Goal: Ask a question

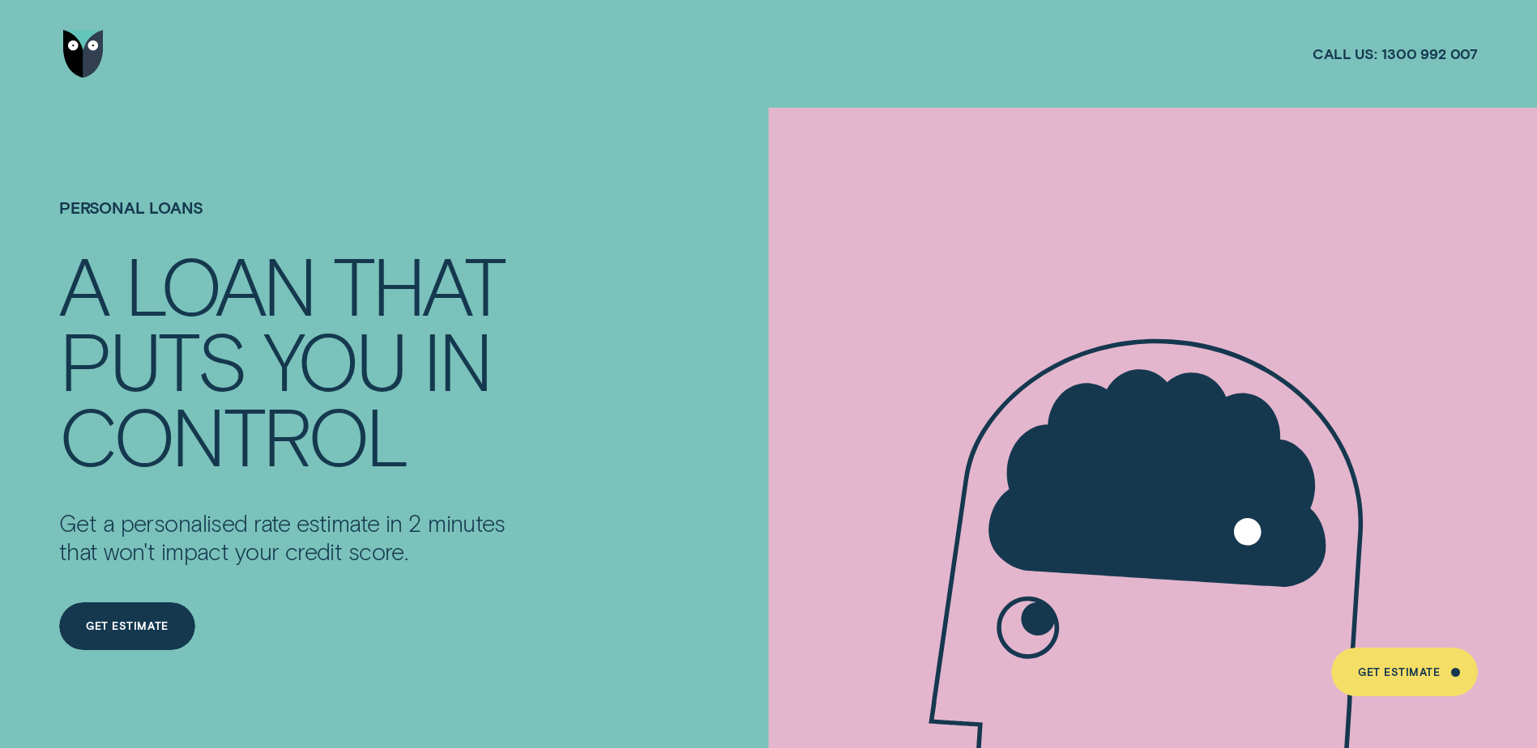
click at [79, 58] on img "Go to home page" at bounding box center [83, 54] width 41 height 49
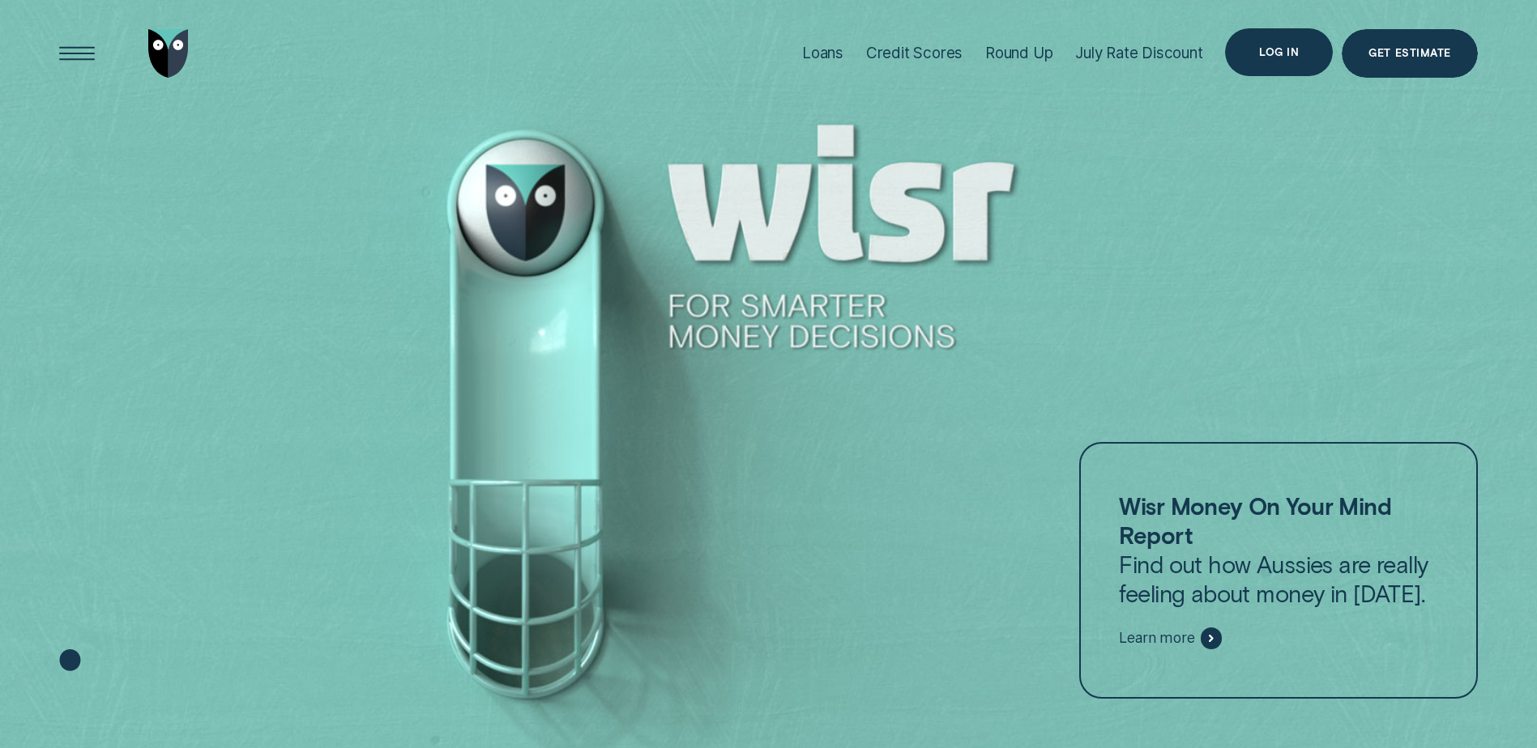
click at [1314, 54] on div "Log in" at bounding box center [1279, 52] width 108 height 49
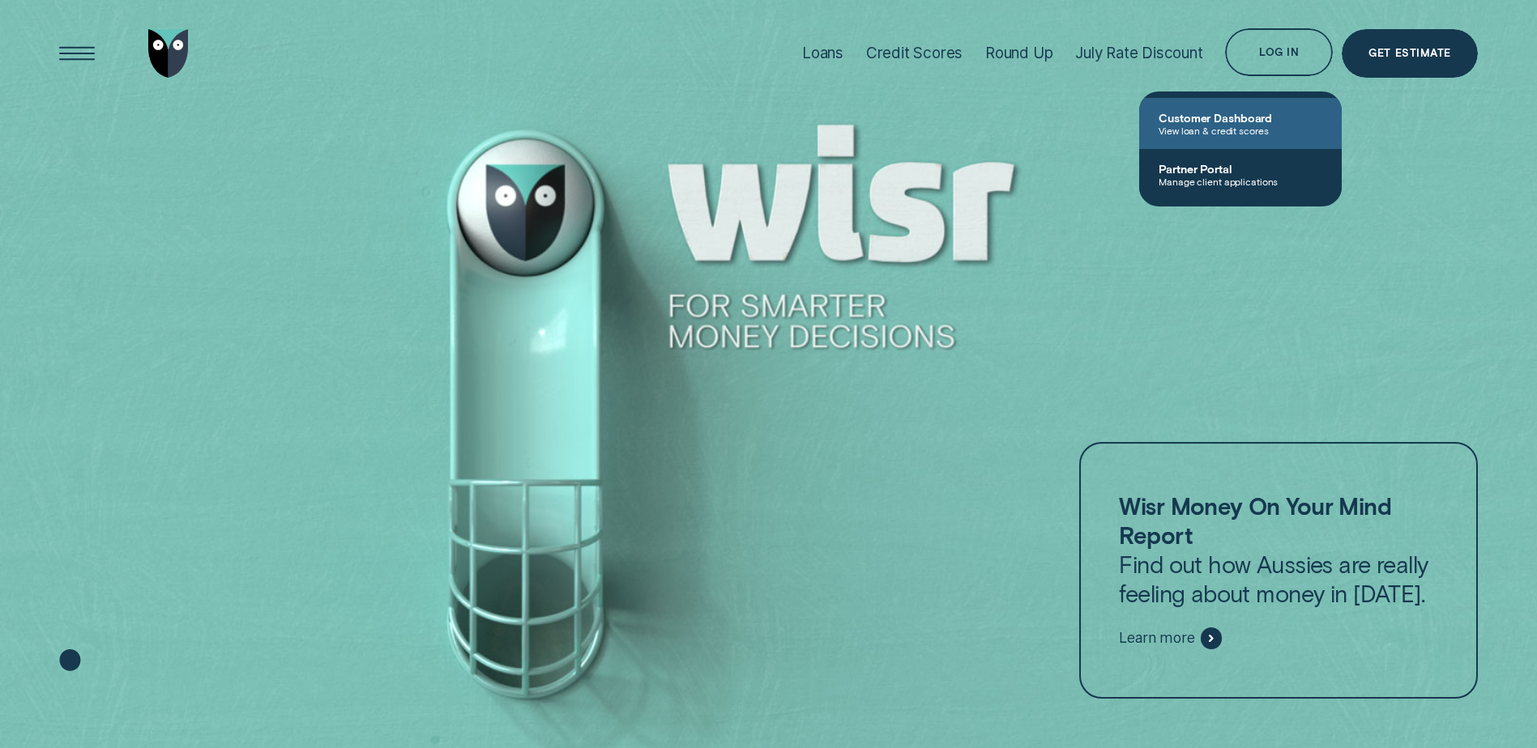
click at [1258, 114] on span "Customer Dashboard" at bounding box center [1240, 118] width 164 height 14
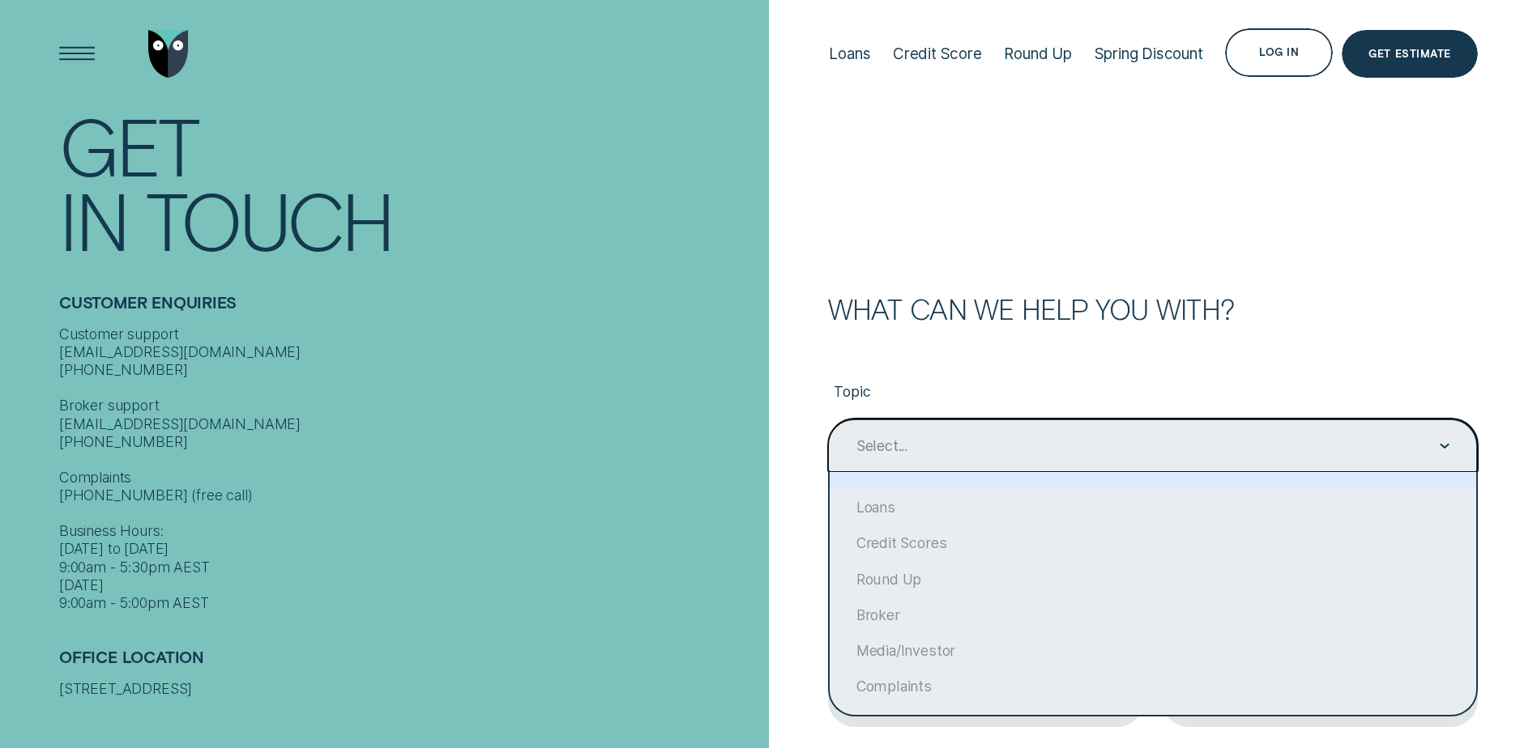
click at [920, 446] on div "Select..." at bounding box center [1152, 446] width 595 height 20
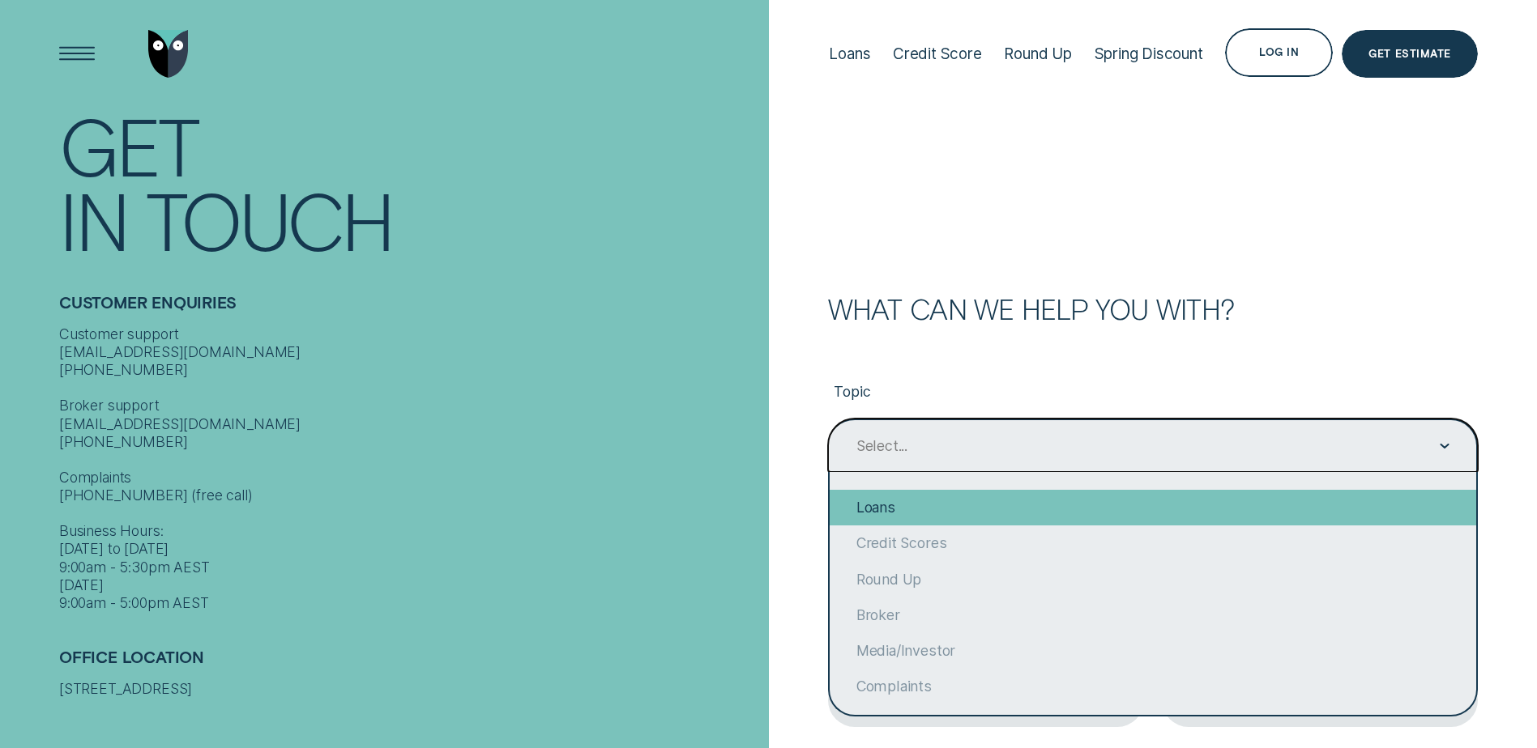
click at [911, 509] on div "Loans" at bounding box center [1152, 508] width 646 height 36
type input "Loans"
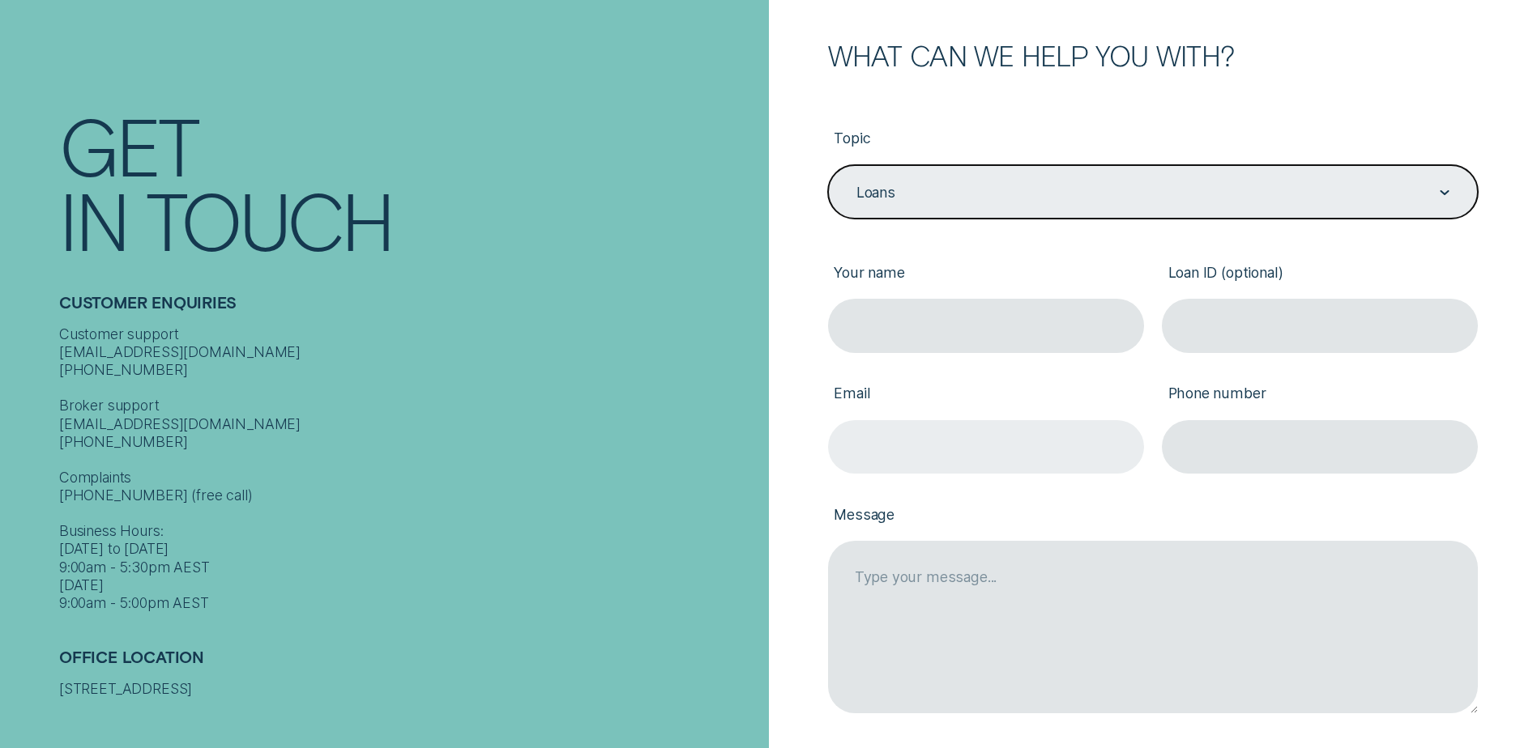
scroll to position [243, 0]
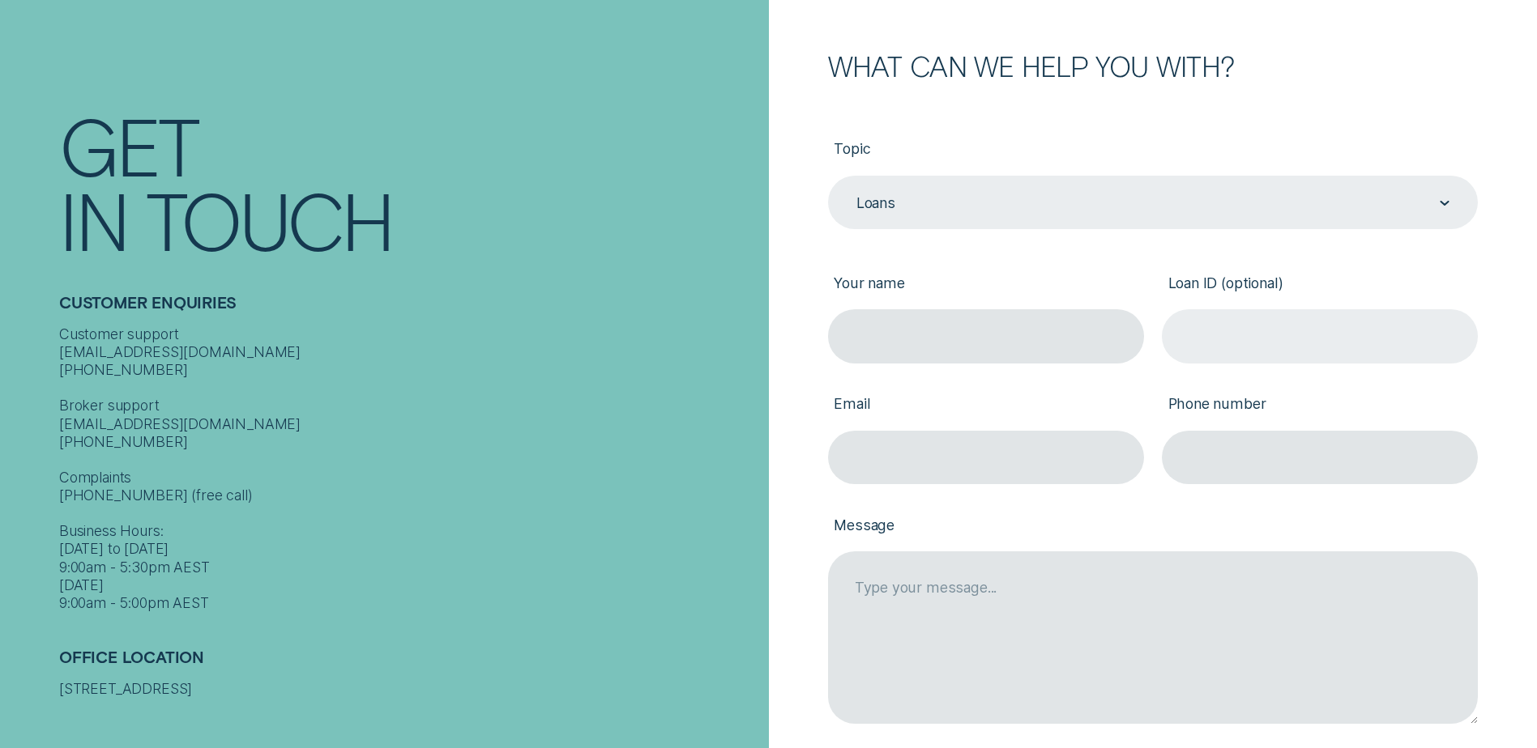
click at [1243, 348] on input "Loan ID (optional)" at bounding box center [1320, 335] width 316 height 53
paste input "837638"
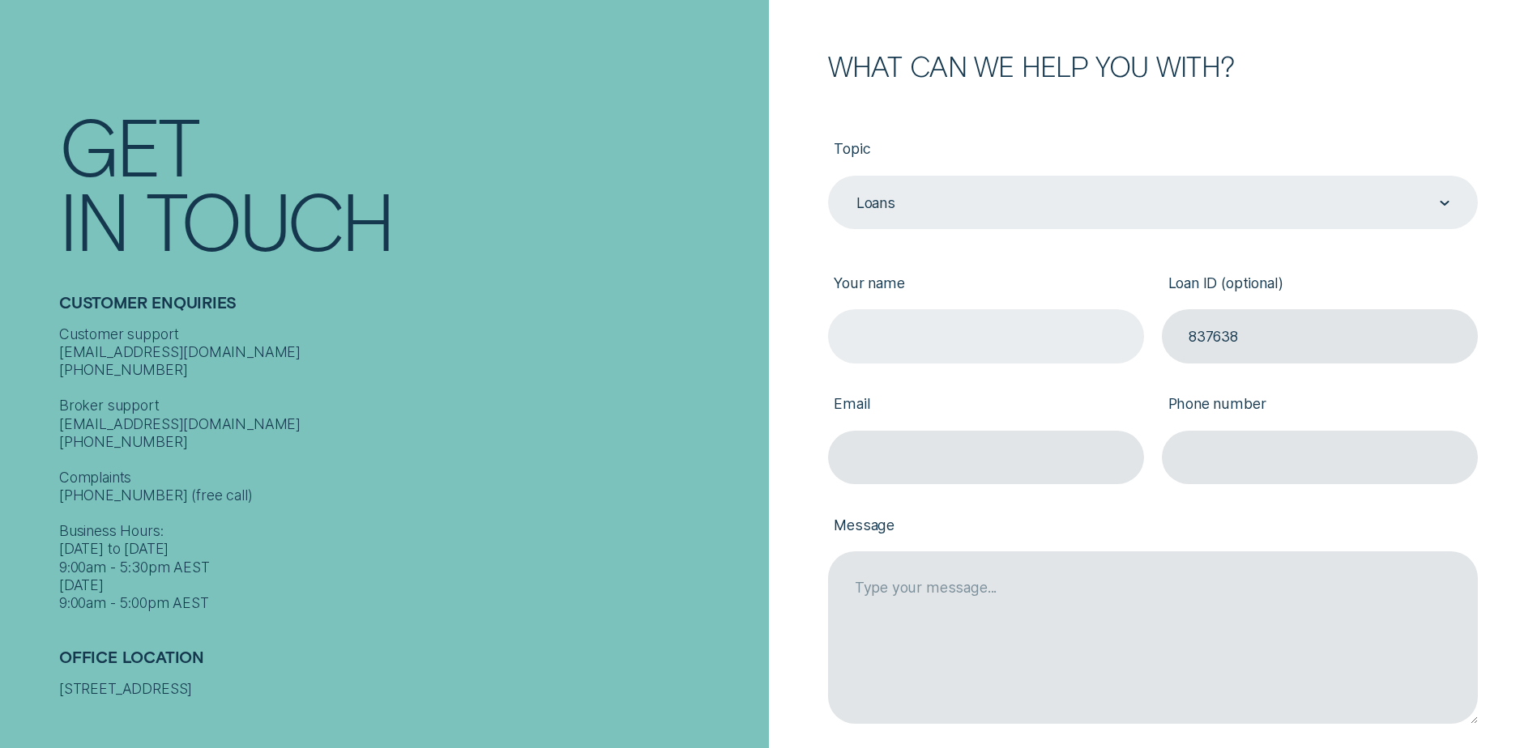
type input "837638"
click at [921, 335] on input "Your name" at bounding box center [986, 335] width 316 height 53
type input "Spiros Falaras"
type input "spiros.falaras@gmail.com"
type input "0417876731"
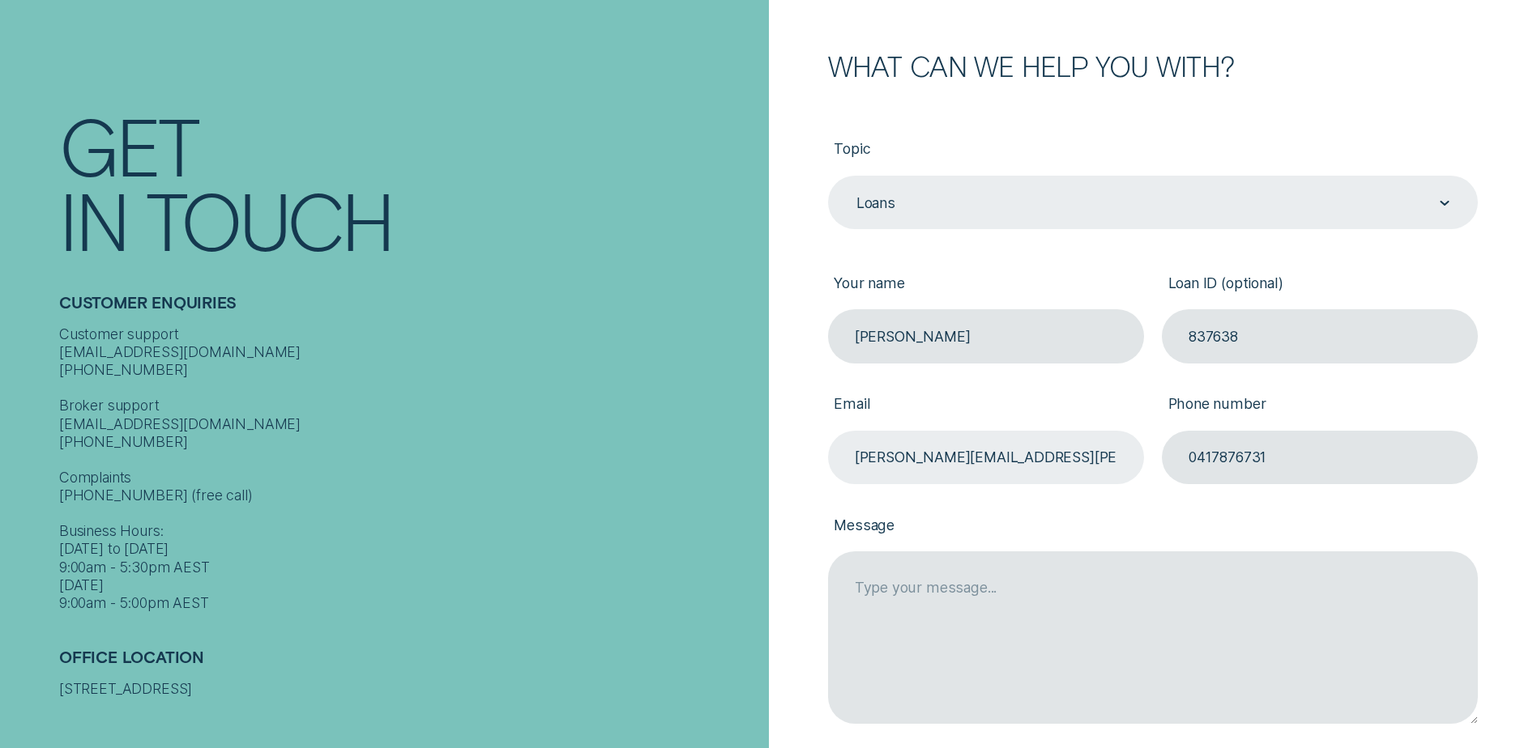
drag, startPoint x: 1321, startPoint y: 454, endPoint x: 1125, endPoint y: 454, distance: 196.0
click at [1125, 454] on div "Topic Loans Loans Your name Spiros Falaras Loan ID (optional) 837638 Email spir…" at bounding box center [1152, 426] width 668 height 600
click at [207, 318] on h2 "Customer Enquiries" at bounding box center [409, 309] width 700 height 32
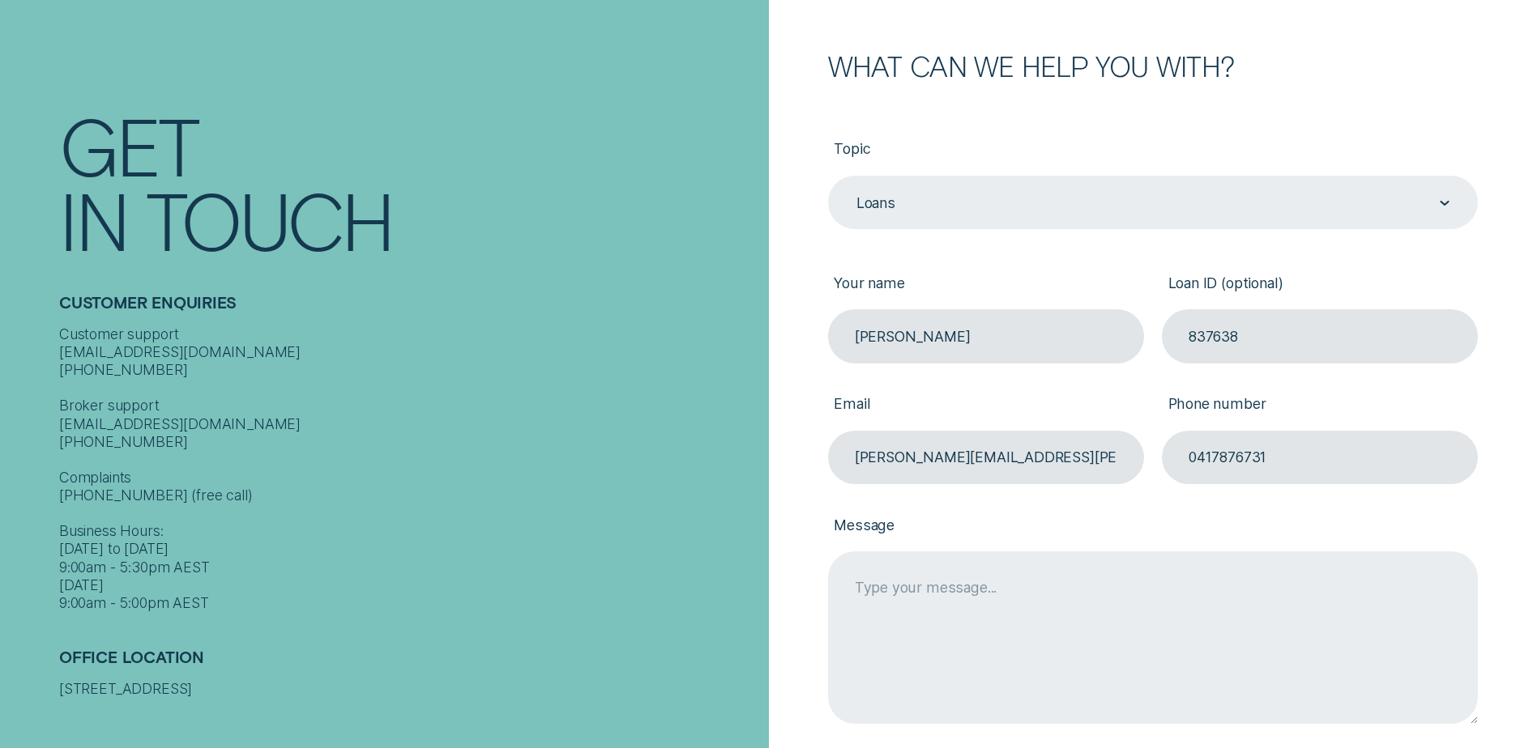
click at [918, 582] on textarea "Message" at bounding box center [1153, 638] width 650 height 172
click at [1309, 592] on textarea "Good Afternoon, Is it possible to delay my direct debit paymnet to" at bounding box center [1153, 638] width 650 height 172
click at [1413, 595] on textarea "Good Afternoon, Is it possible to delay my direct debit payment to Monday 29th" at bounding box center [1153, 638] width 650 height 172
click at [1406, 591] on textarea "Good afternoon, is it possible to delay my direct debit payment to Monday 29th" at bounding box center [1153, 638] width 650 height 172
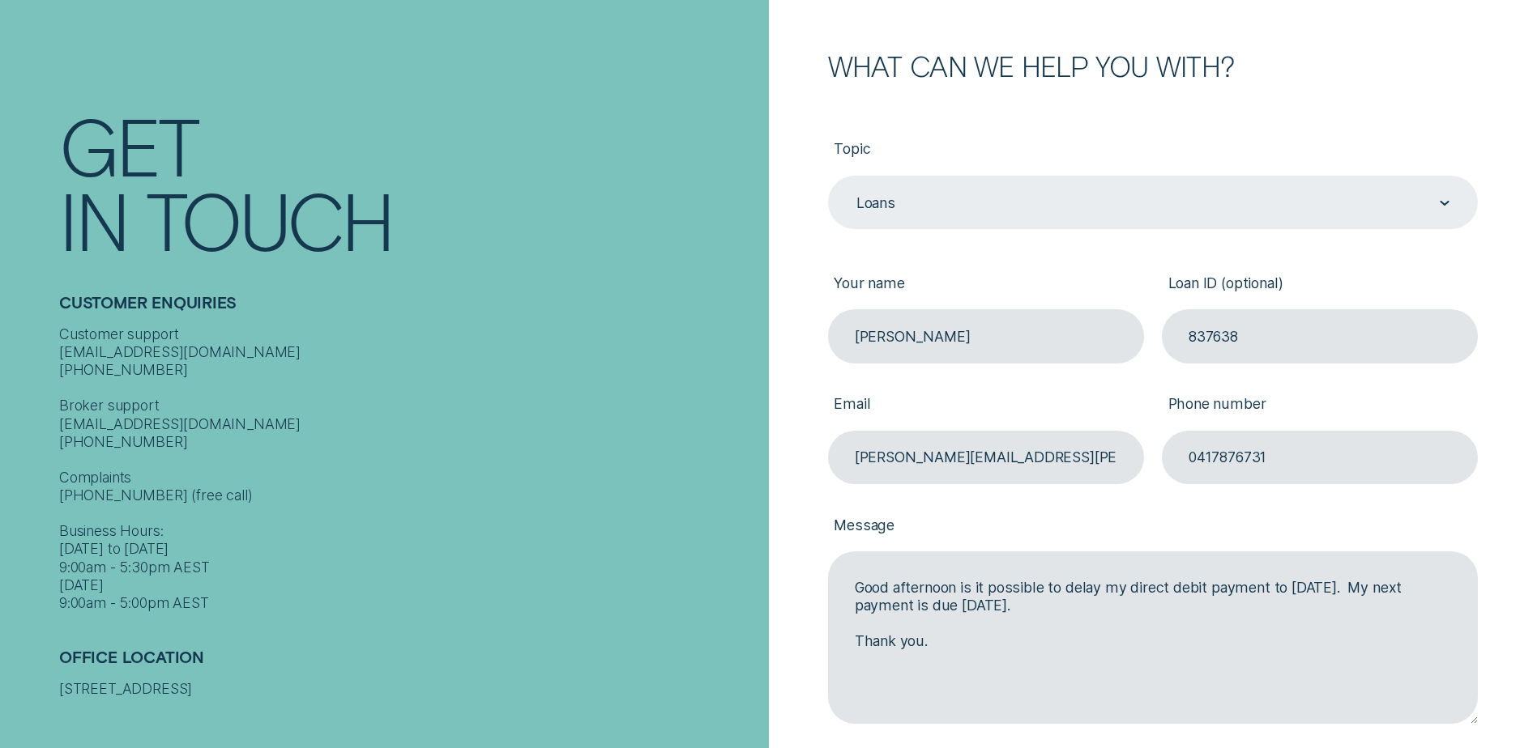
type textarea "Good afternoon is it possible to delay my direct debit payment to Monday 29th S…"
click at [1277, 442] on input "0417876731" at bounding box center [1320, 457] width 316 height 53
click at [605, 528] on div "Customer support contact@wisr.com.au 1300 992 007 Broker support contact@wisr.c…" at bounding box center [409, 469] width 700 height 287
drag, startPoint x: 1290, startPoint y: 454, endPoint x: 1175, endPoint y: 441, distance: 115.7
click at [1175, 441] on input "0417876731" at bounding box center [1320, 457] width 316 height 53
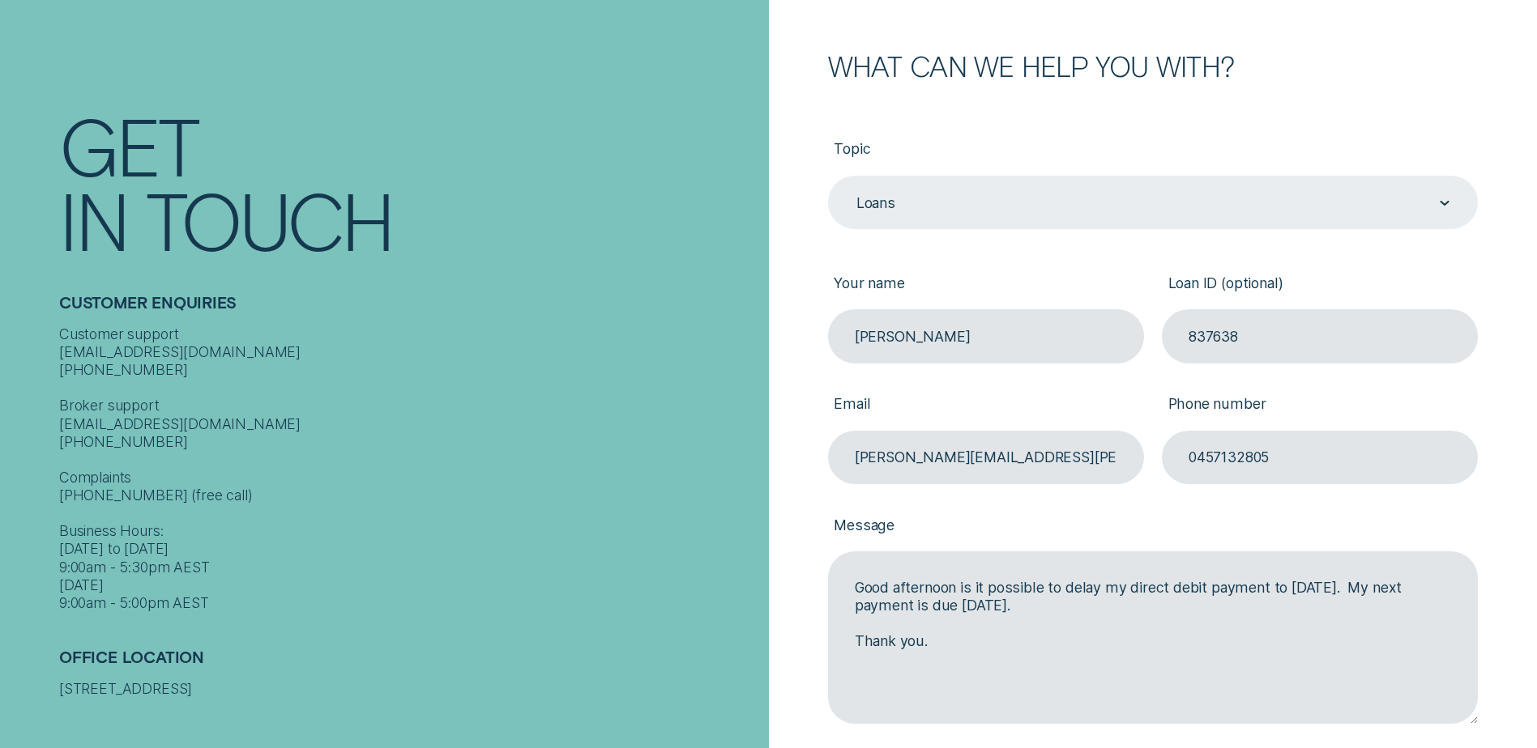
type input "0457132805"
click at [1092, 516] on label "Message" at bounding box center [1153, 526] width 650 height 49
click at [1092, 552] on textarea "Good afternoon is it possible to delay my direct debit payment to Monday 29th S…" at bounding box center [1153, 638] width 650 height 172
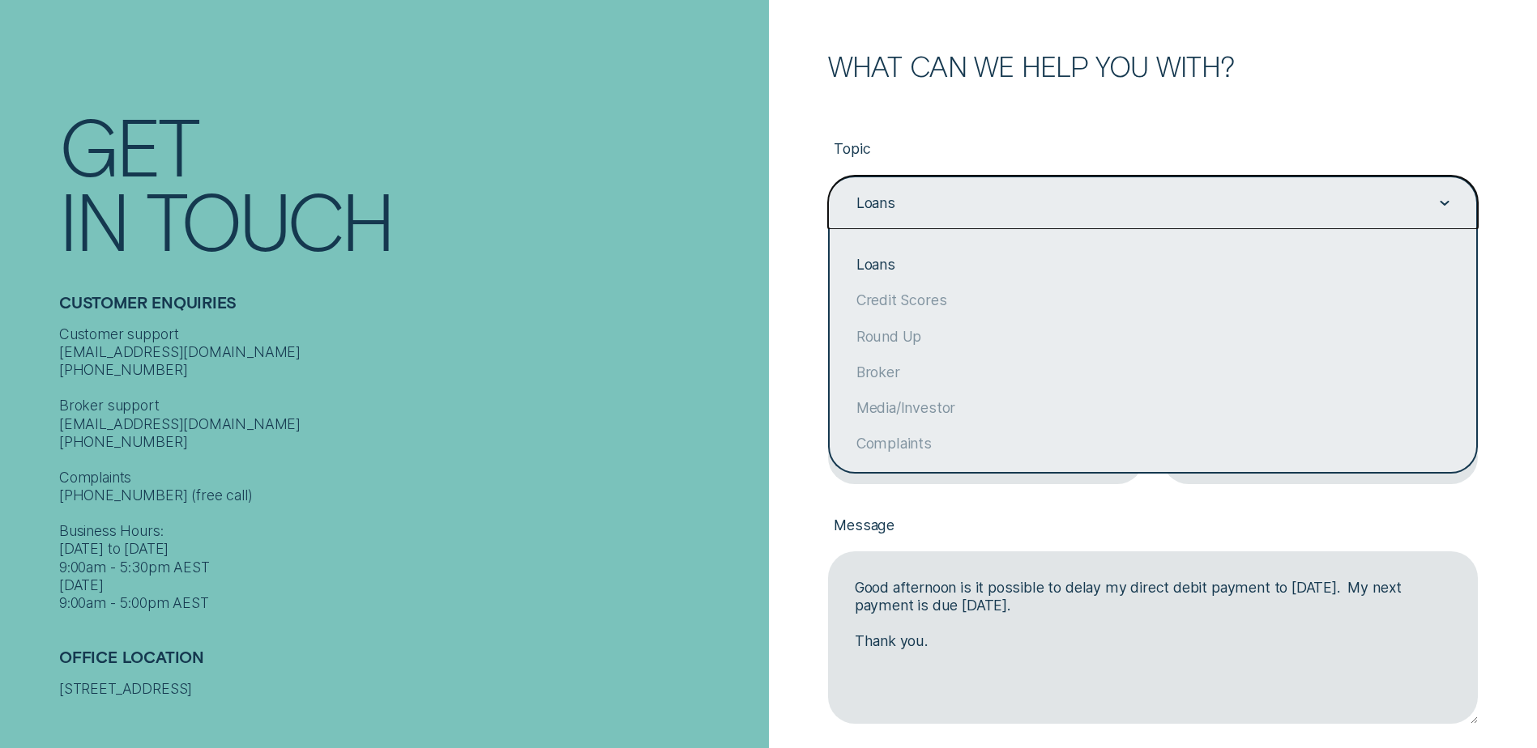
click at [1444, 203] on icon "Contact form" at bounding box center [1443, 203] width 7 height 3
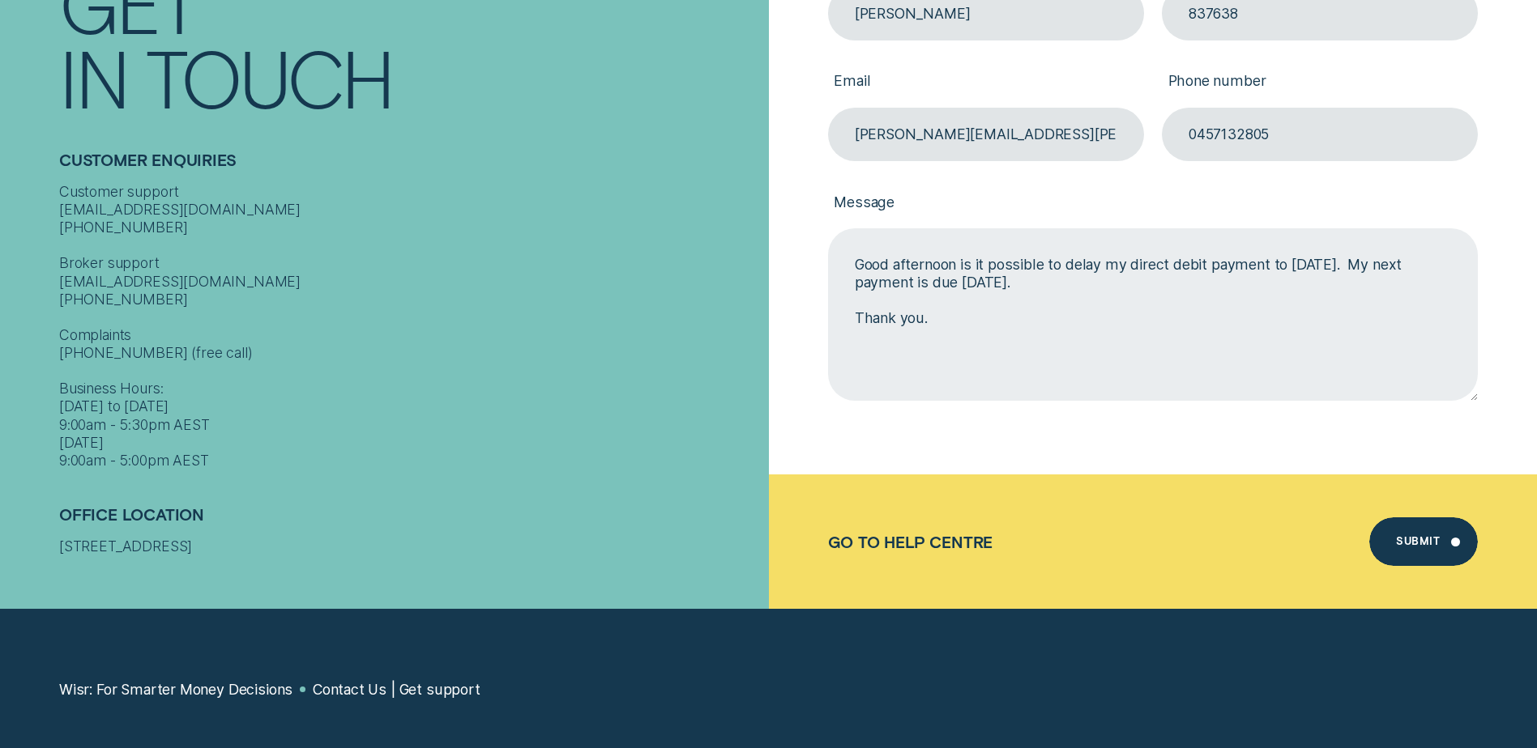
scroll to position [567, 0]
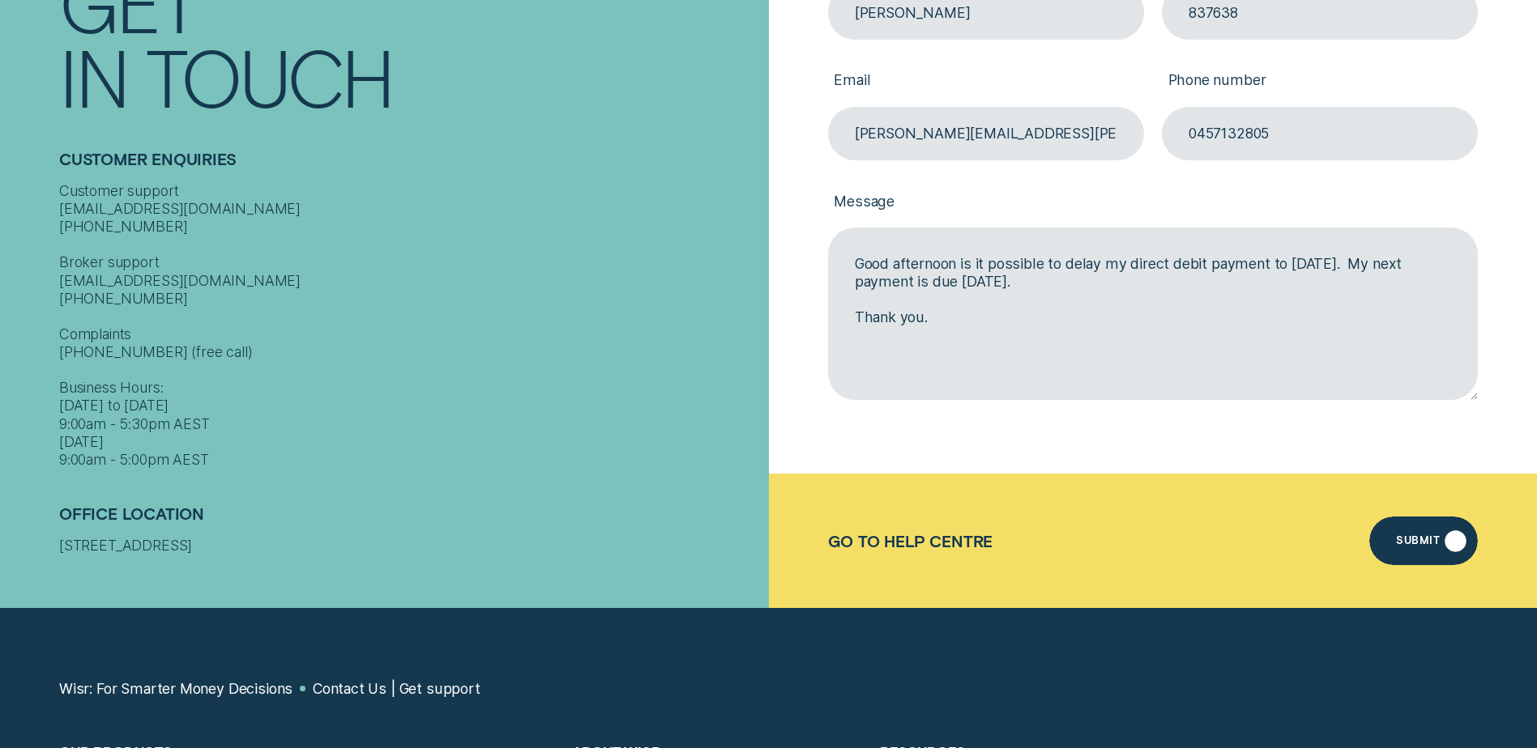
click at [1409, 532] on div "Submit" at bounding box center [1423, 541] width 109 height 49
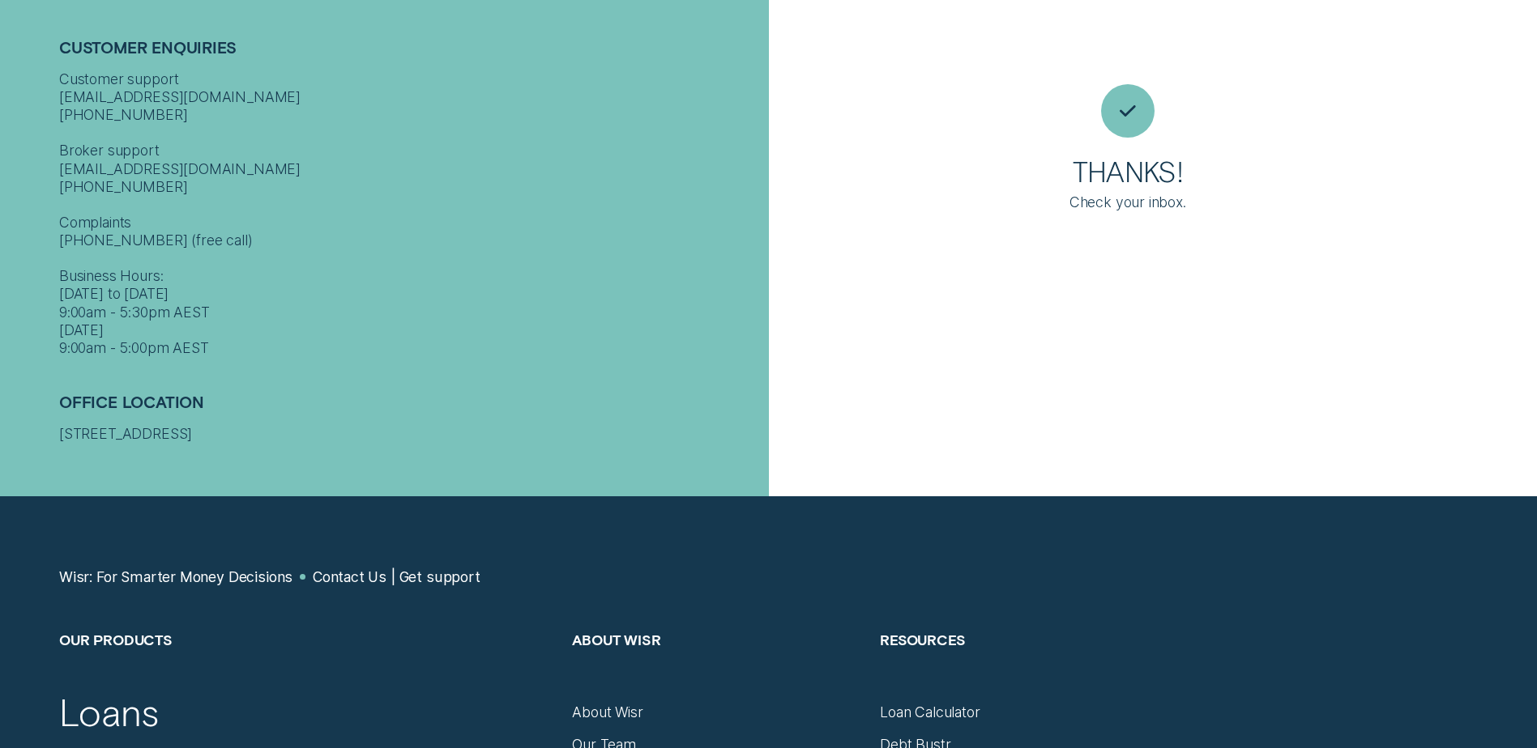
scroll to position [11, 0]
